Goal: Find contact information: Find contact information

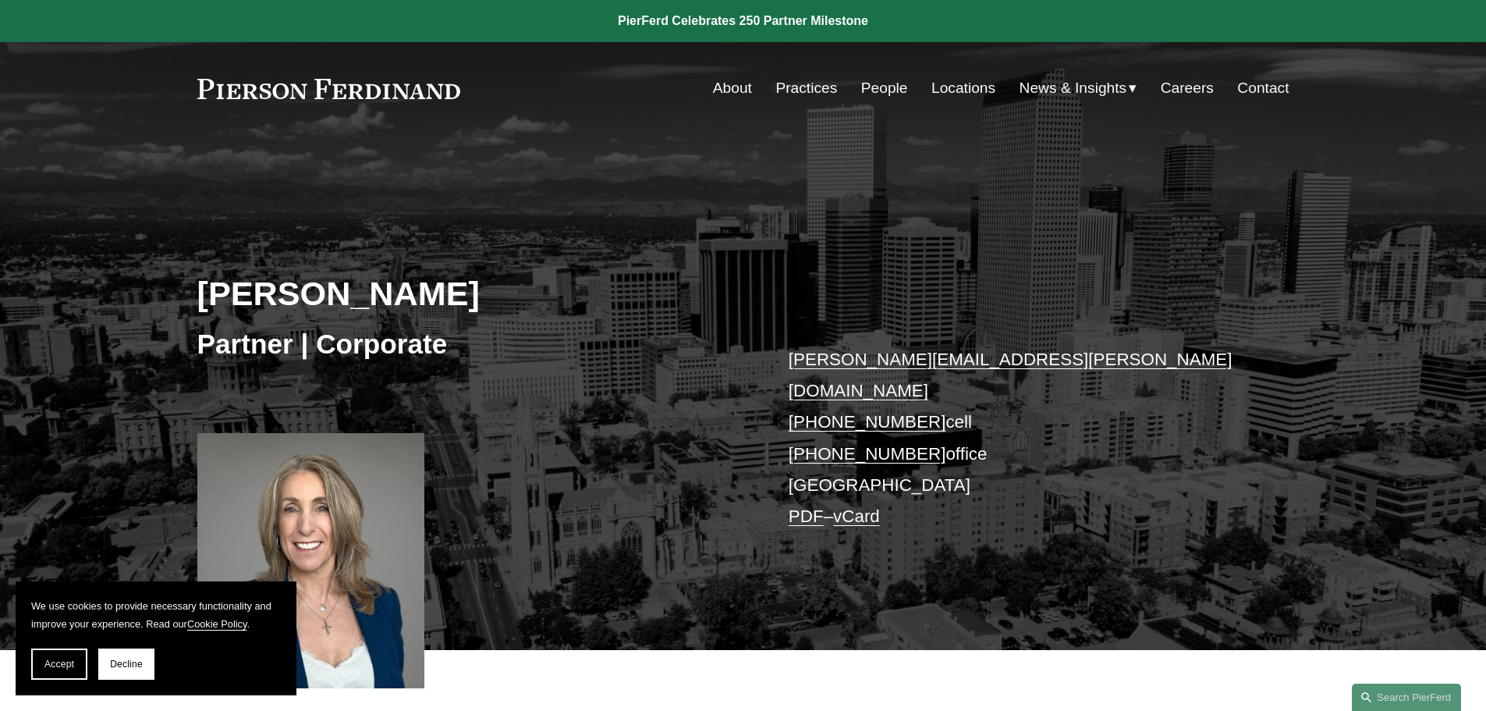
scroll to position [156, 0]
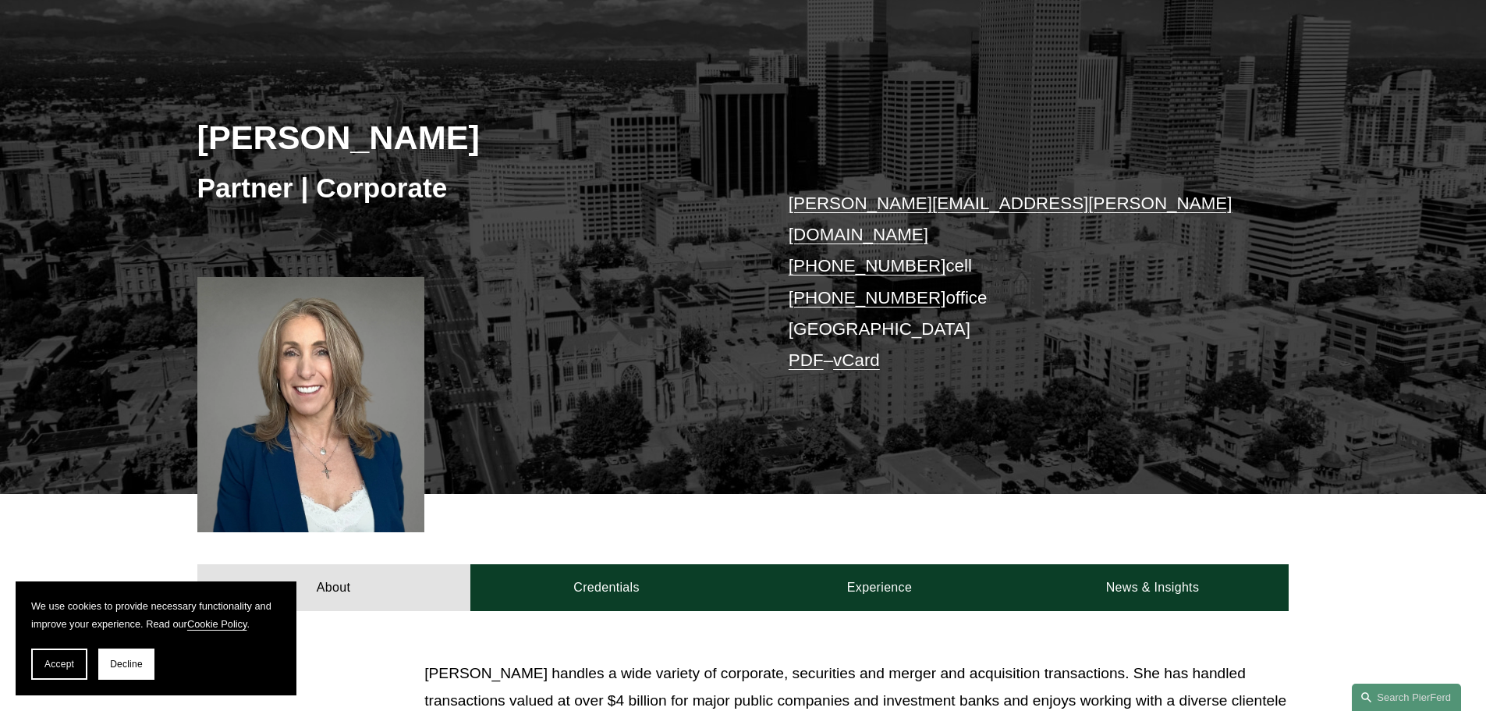
click at [335, 369] on div at bounding box center [311, 404] width 228 height 255
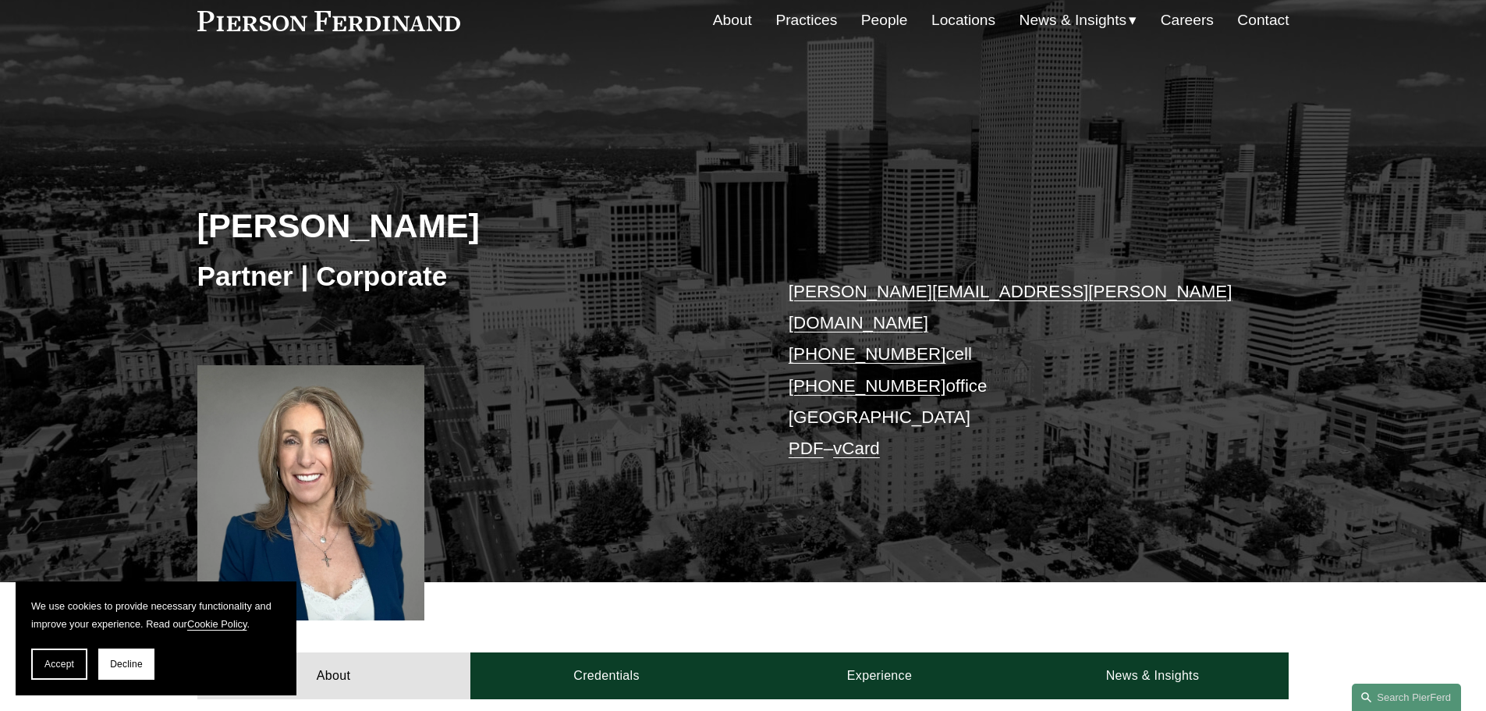
scroll to position [0, 0]
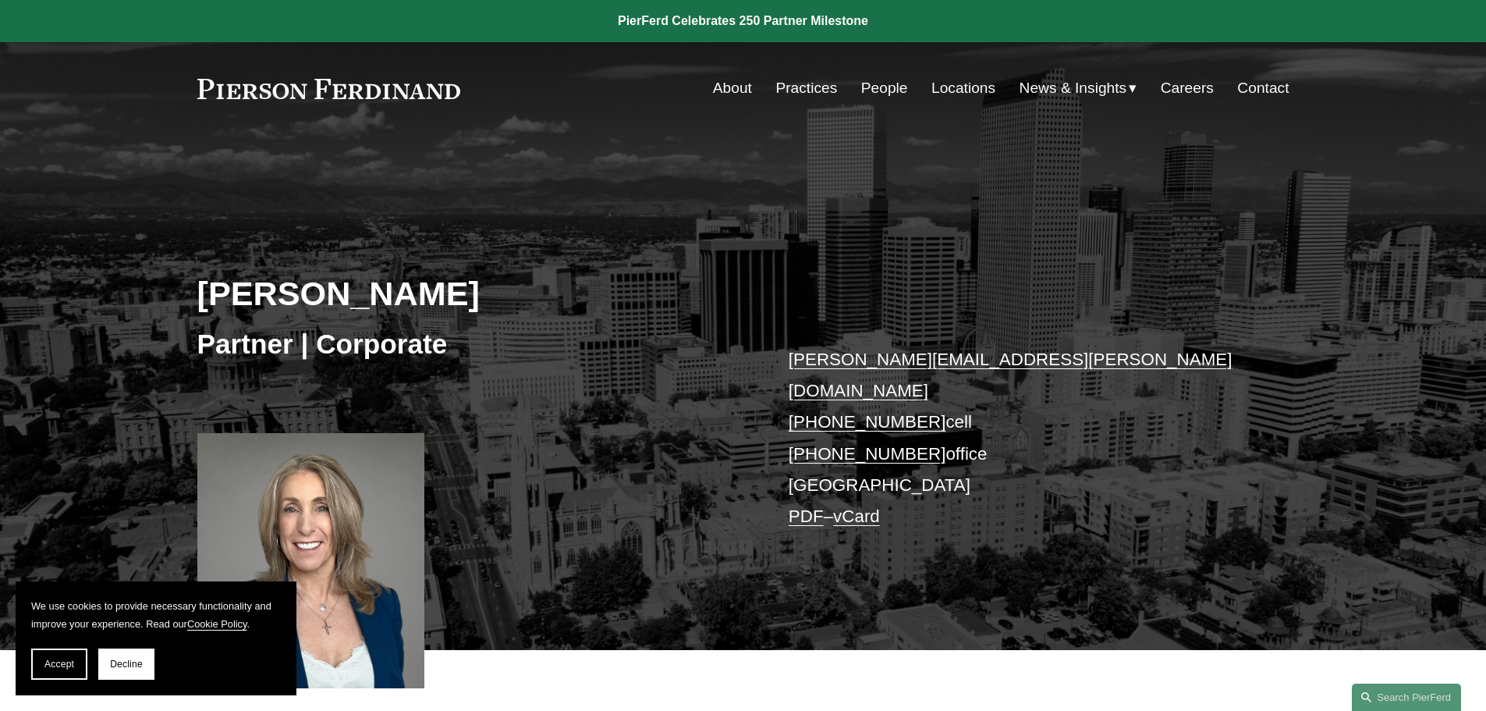
click at [733, 87] on link "About" at bounding box center [732, 88] width 39 height 30
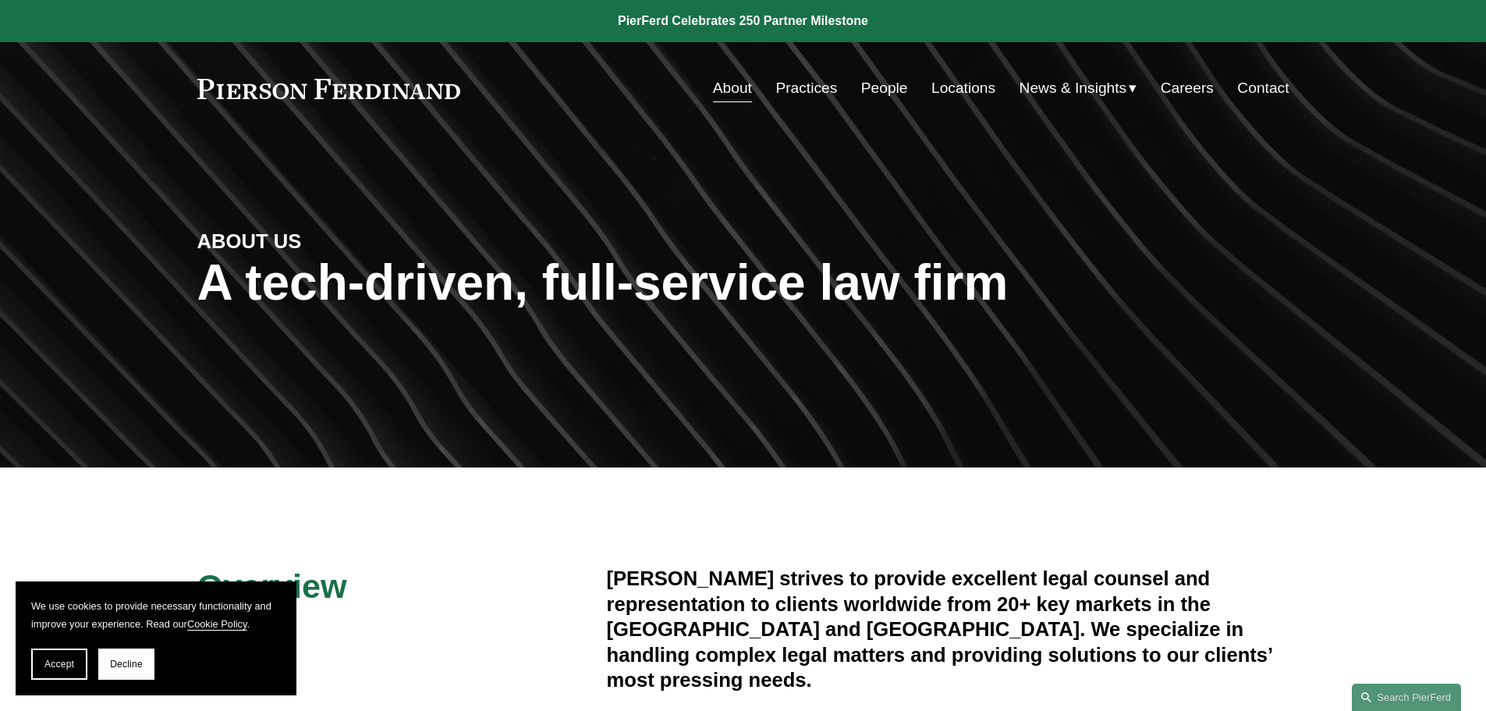
click at [871, 90] on link "People" at bounding box center [884, 88] width 47 height 30
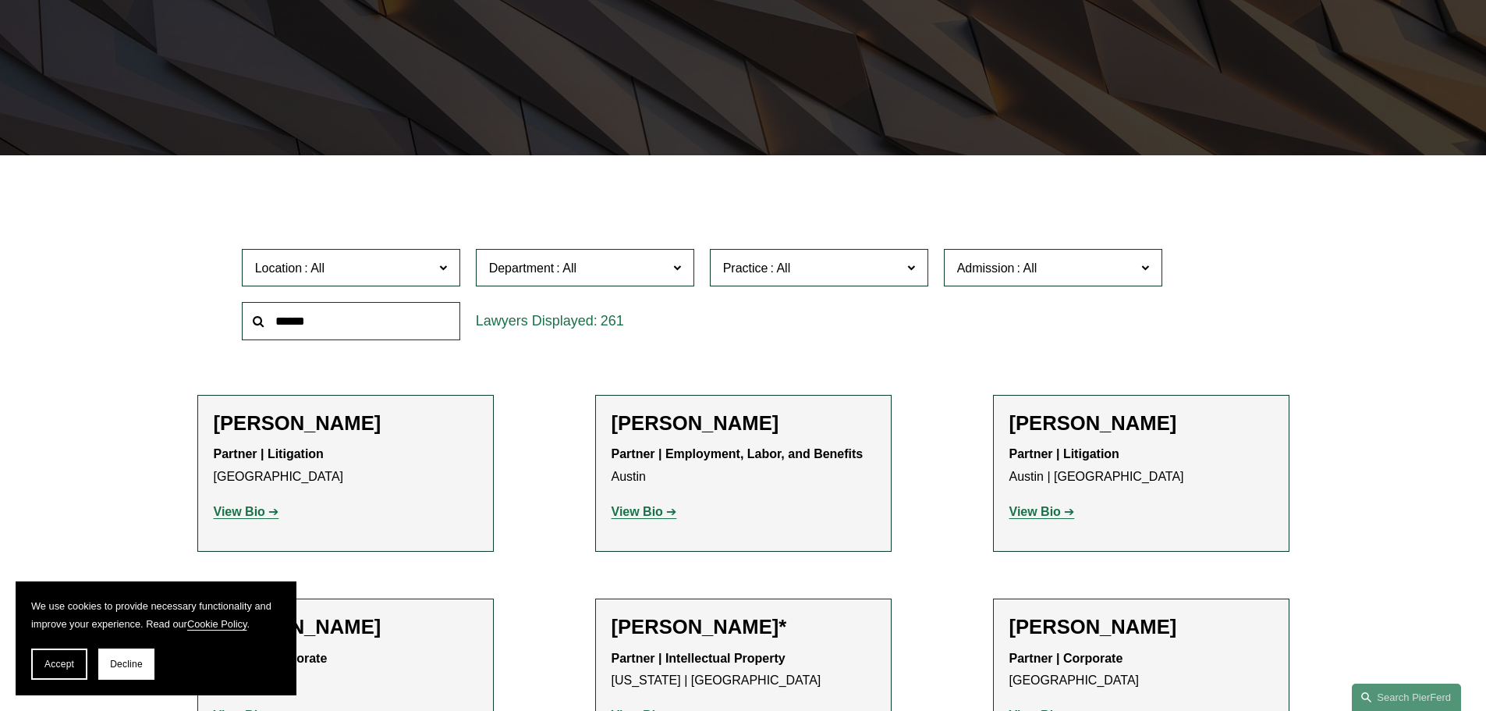
scroll to position [546, 0]
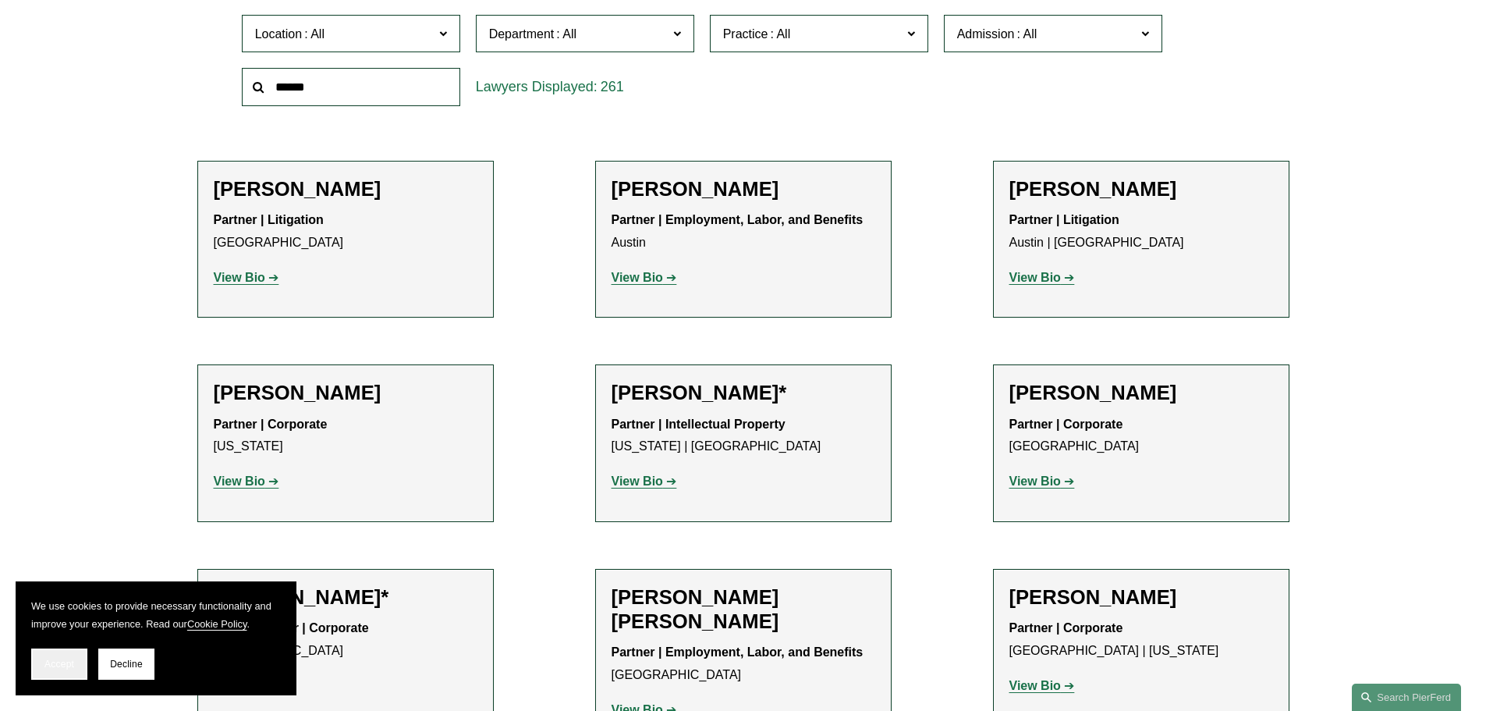
click at [64, 665] on span "Accept" at bounding box center [59, 663] width 30 height 11
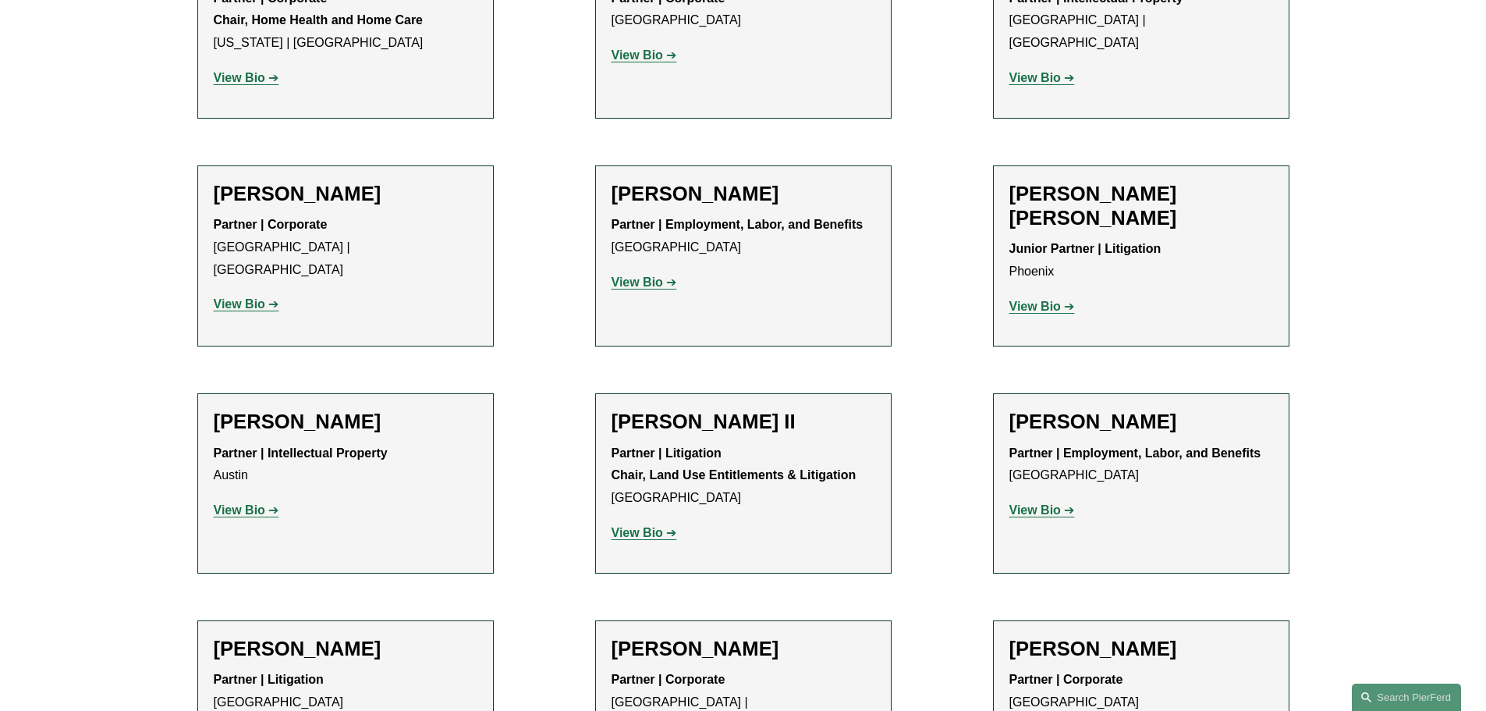
scroll to position [1170, 0]
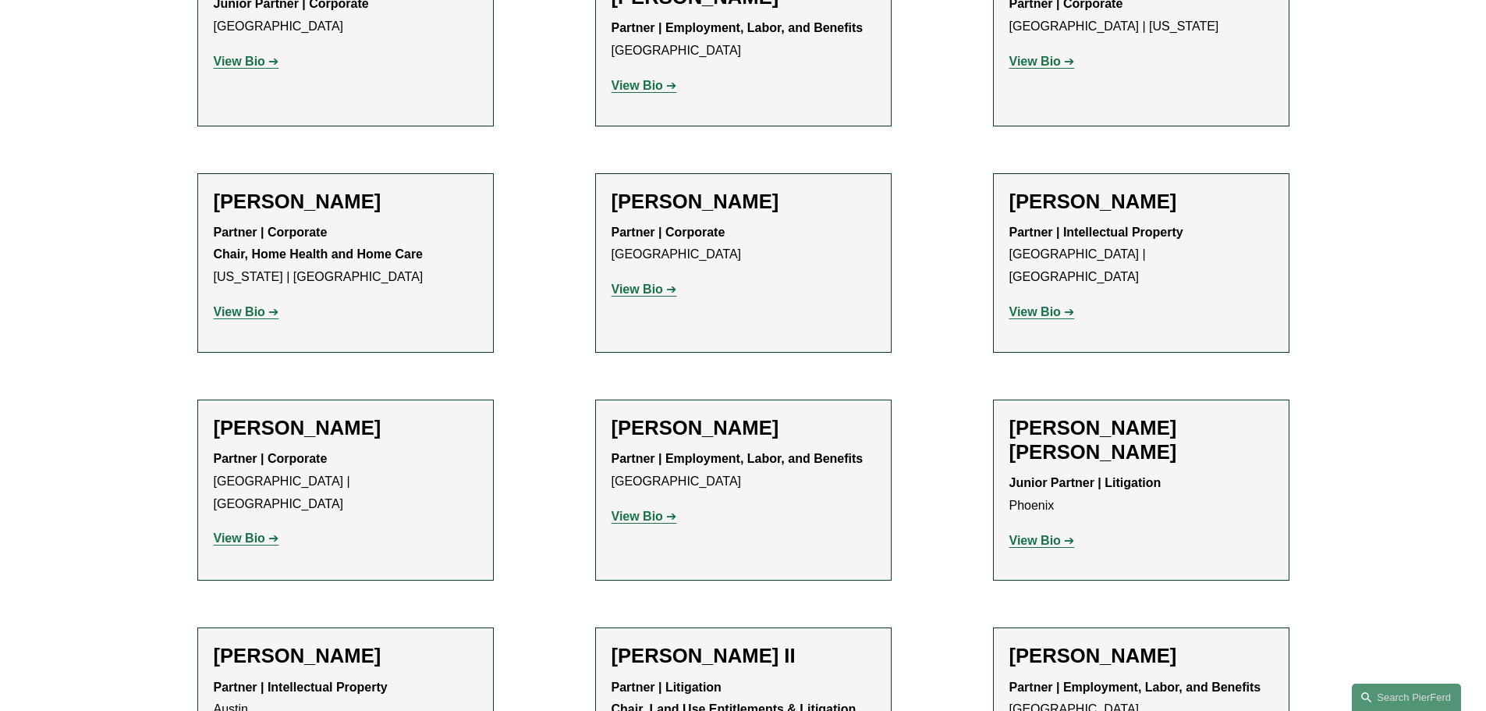
click at [1021, 305] on strong "View Bio" at bounding box center [1035, 311] width 51 height 13
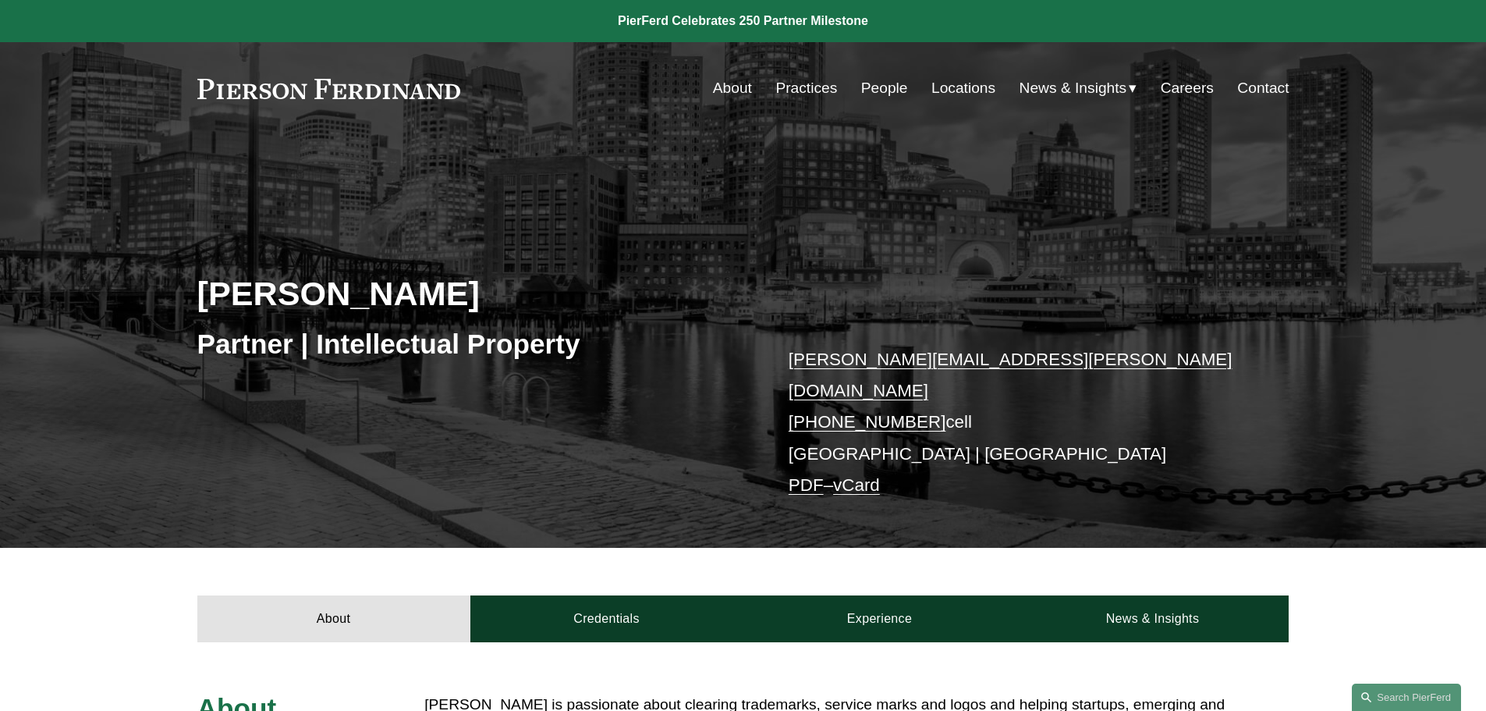
click at [733, 91] on link "About" at bounding box center [732, 88] width 39 height 30
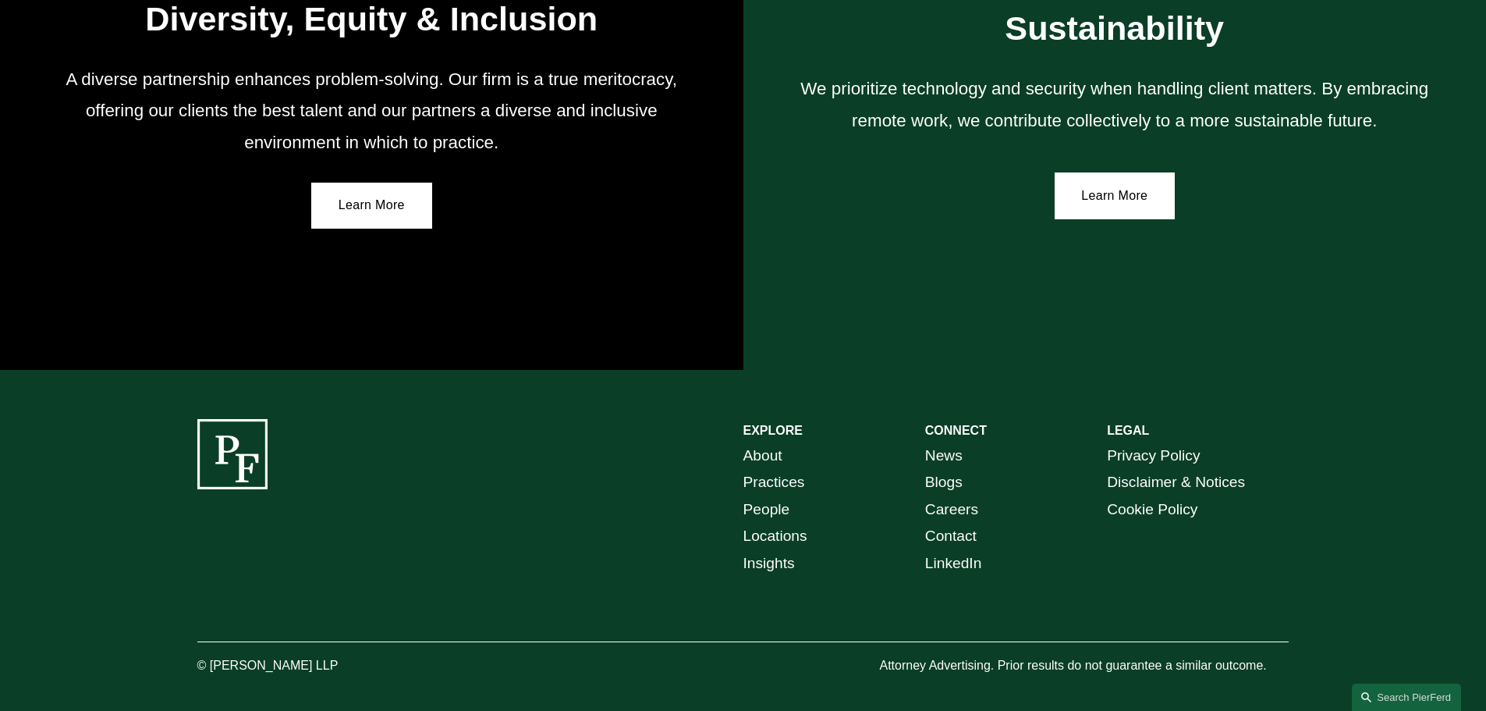
scroll to position [2882, 0]
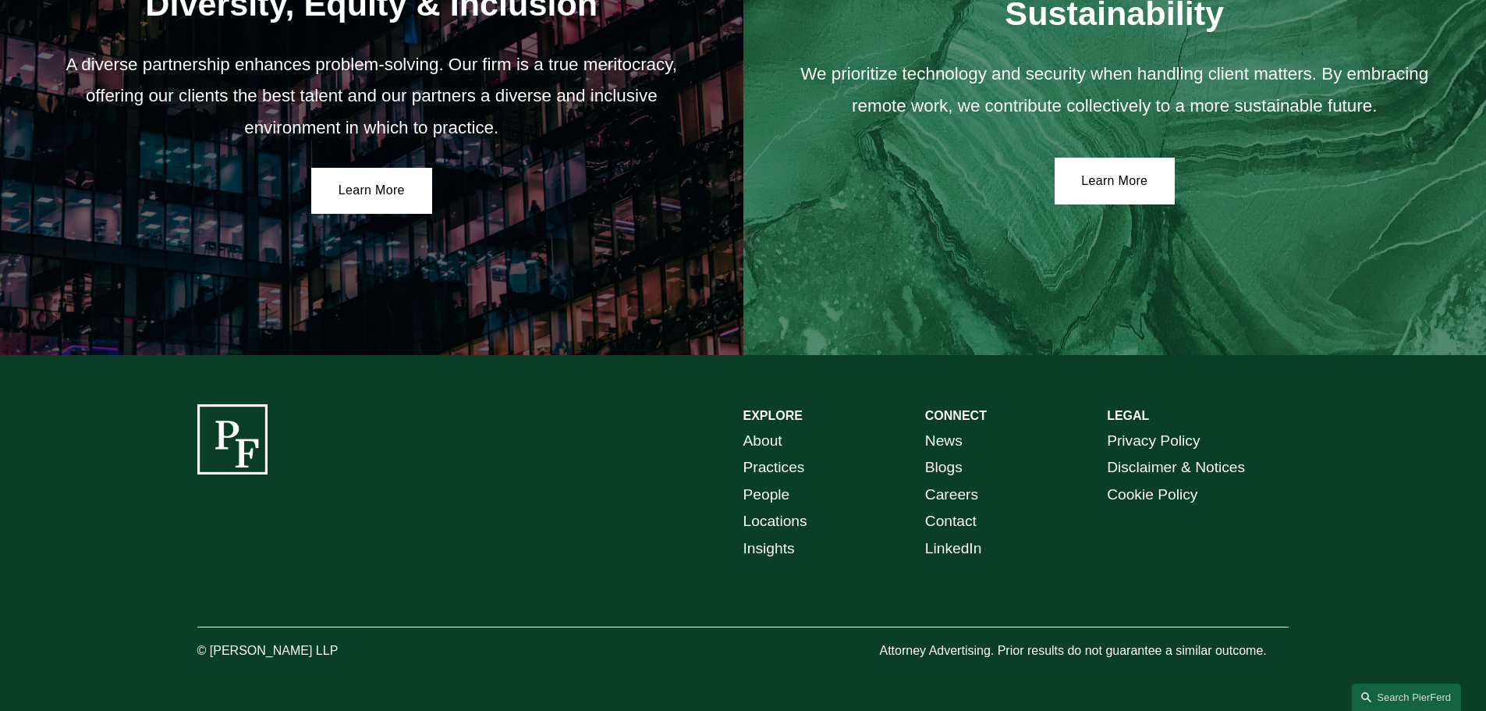
click at [797, 525] on link "Locations" at bounding box center [775, 521] width 64 height 27
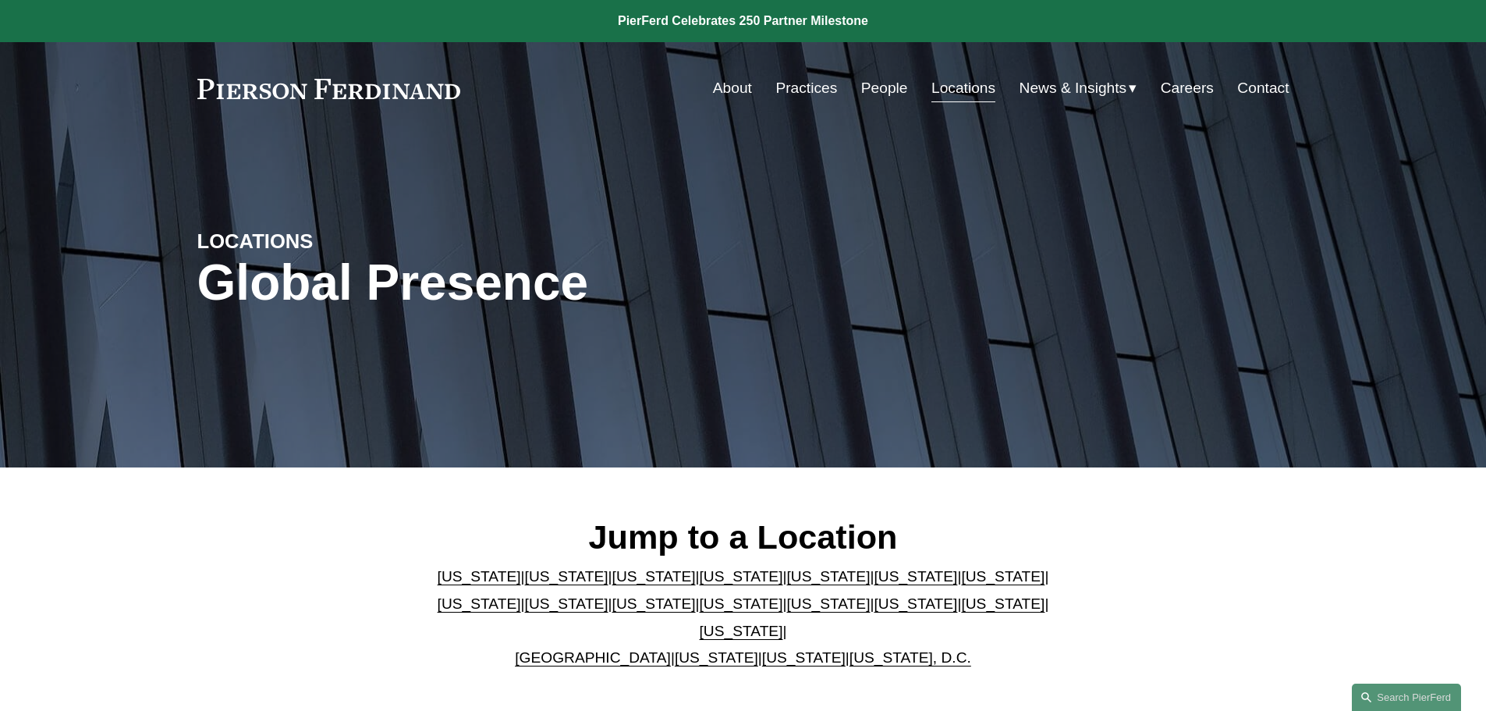
click at [614, 583] on link "Colorado" at bounding box center [653, 576] width 83 height 16
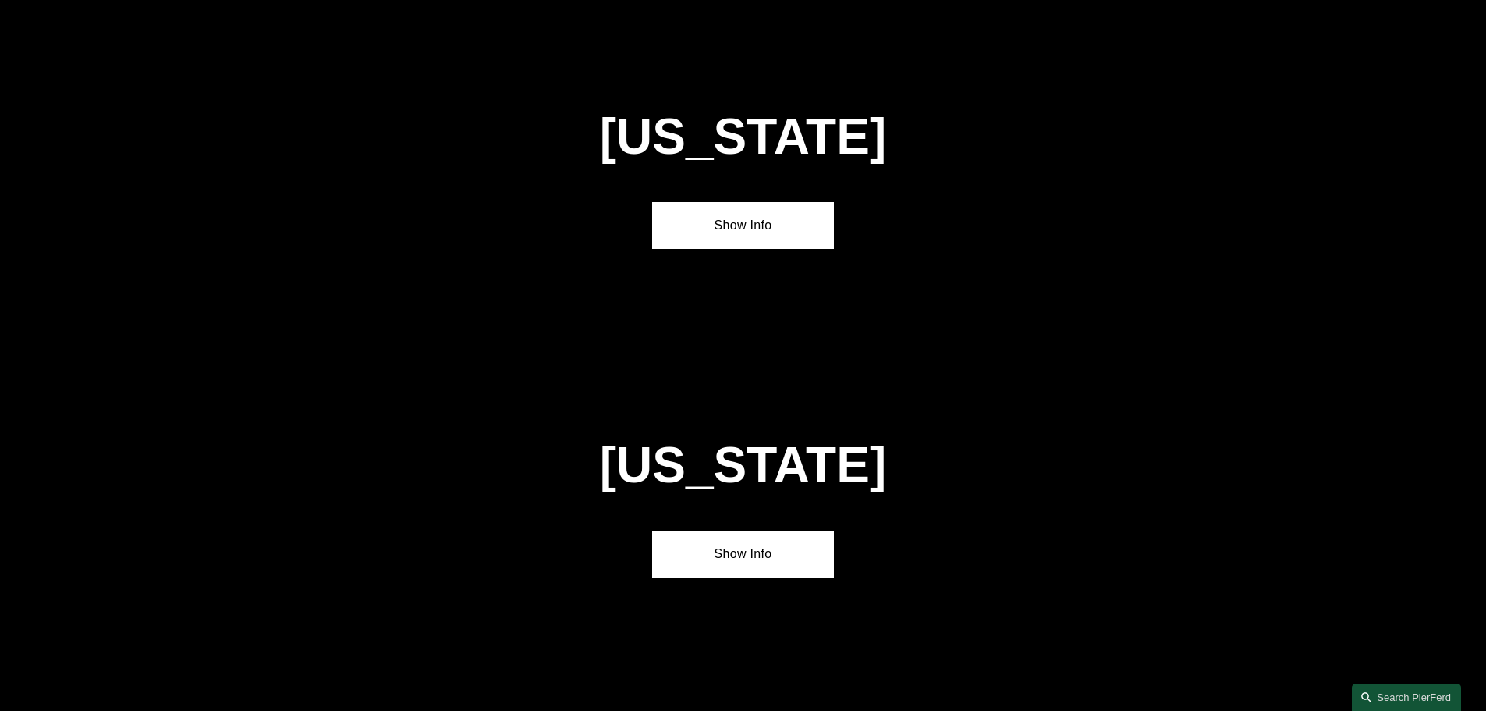
scroll to position [1365, 0]
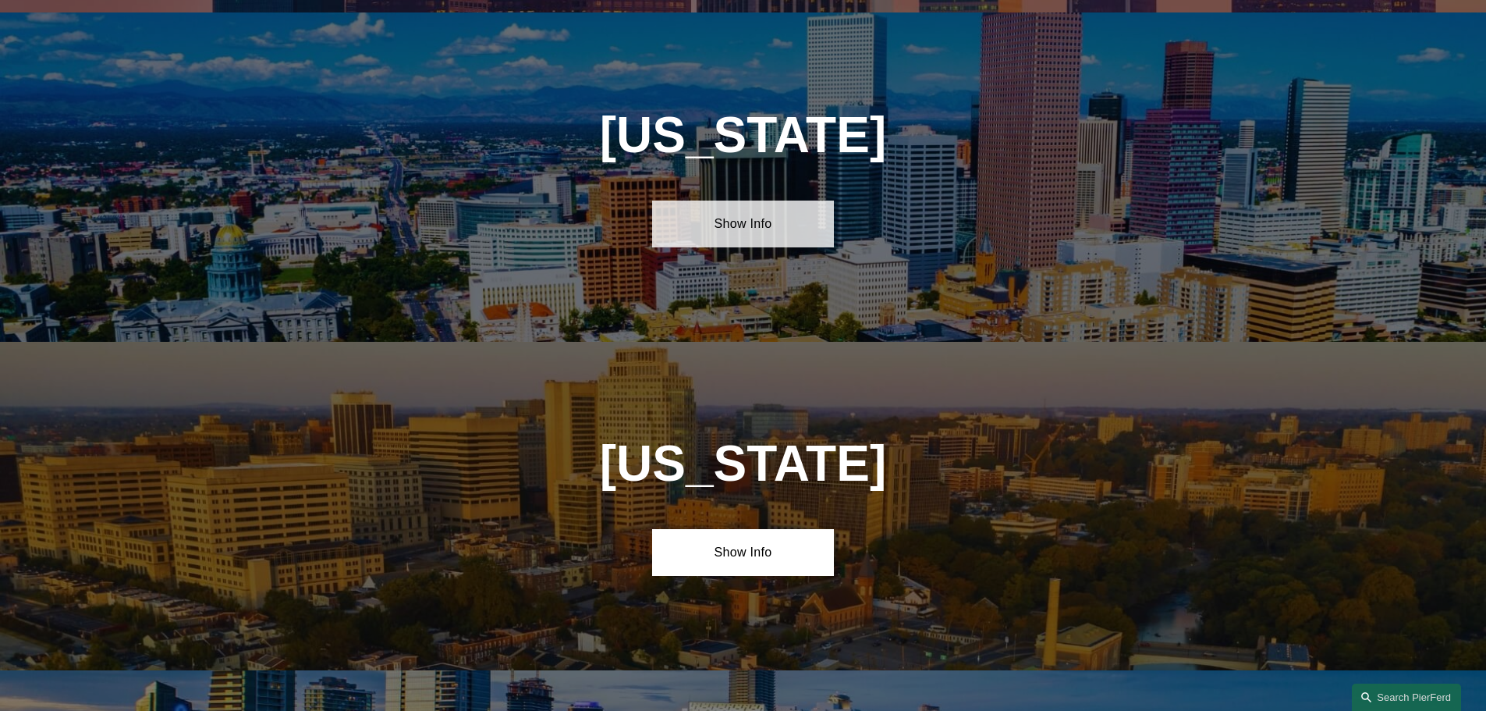
click at [738, 218] on link "Show Info" at bounding box center [743, 224] width 182 height 47
